Goal: Navigation & Orientation: Find specific page/section

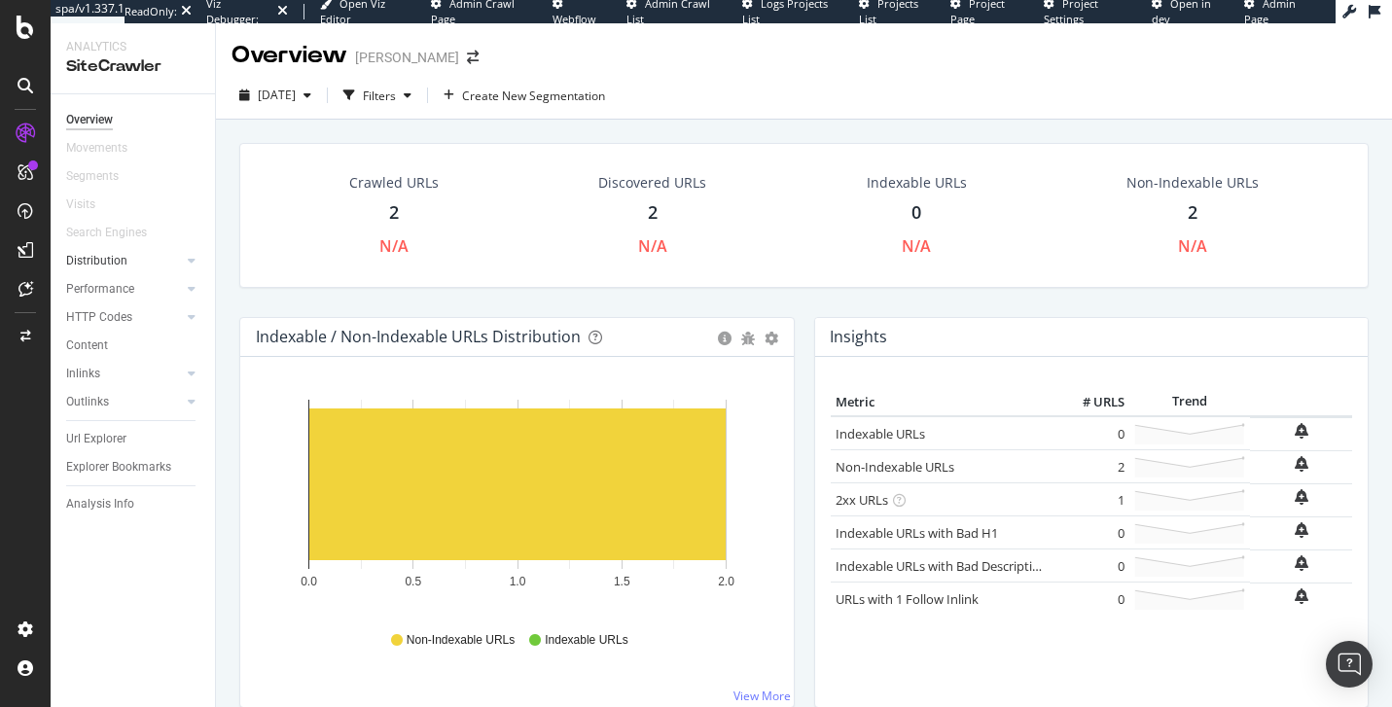
click at [129, 251] on link "Distribution" at bounding box center [124, 261] width 116 height 20
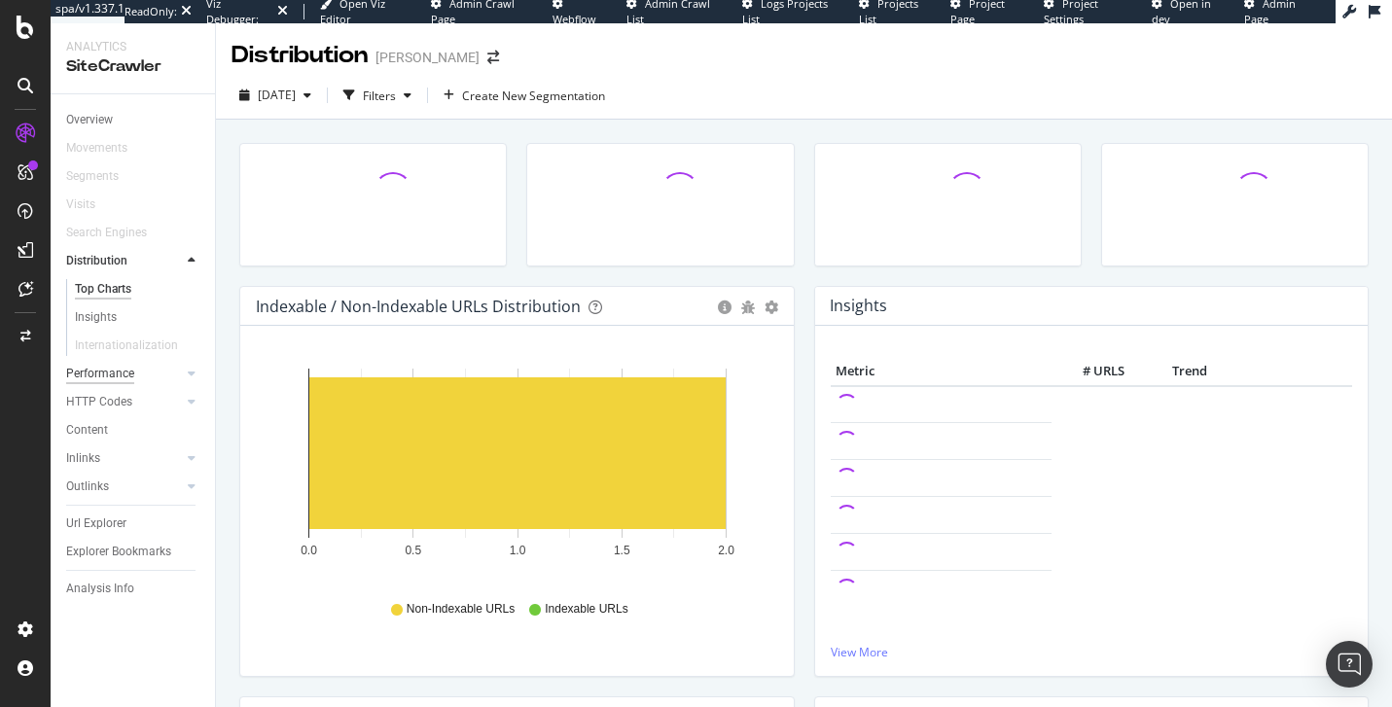
click at [129, 377] on div "Performance" at bounding box center [100, 374] width 68 height 20
